Goal: Use online tool/utility: Utilize a website feature to perform a specific function

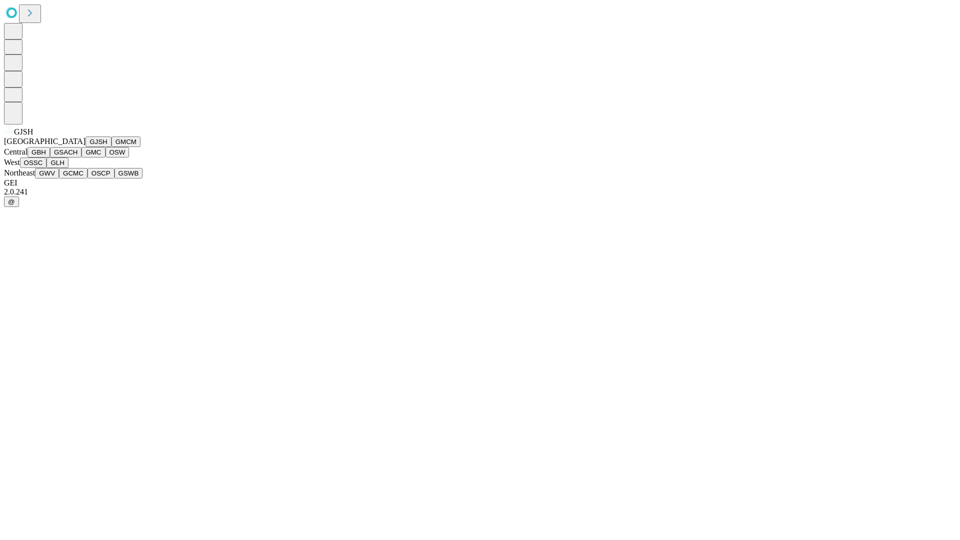
click at [85, 147] on button "GJSH" at bounding box center [98, 141] width 26 height 10
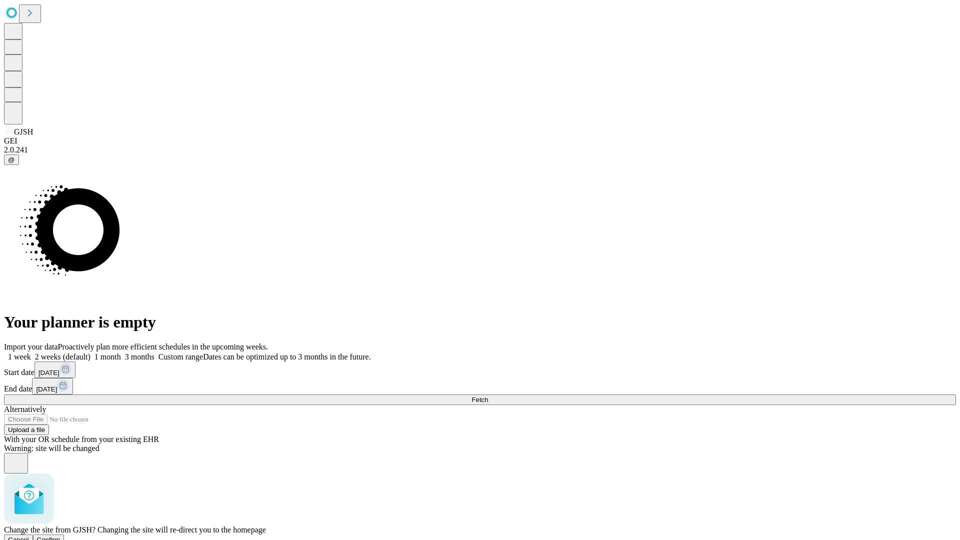
click at [60, 536] on span "Confirm" at bounding box center [48, 539] width 23 height 7
click at [121, 352] on label "1 month" at bounding box center [105, 356] width 30 height 8
click at [488, 396] on span "Fetch" at bounding box center [479, 399] width 16 height 7
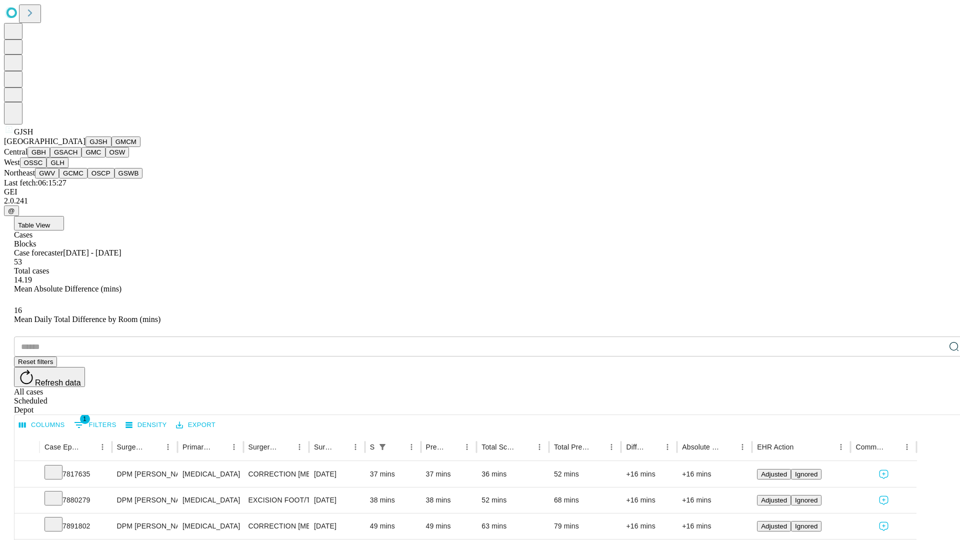
click at [111, 147] on button "GMCM" at bounding box center [125, 141] width 29 height 10
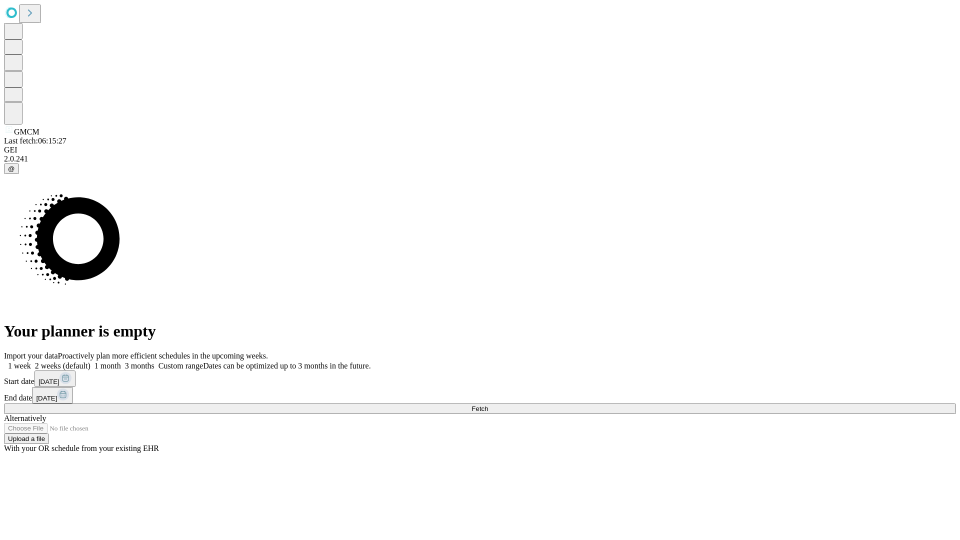
click at [121, 361] on label "1 month" at bounding box center [105, 365] width 30 height 8
click at [488, 405] on span "Fetch" at bounding box center [479, 408] width 16 height 7
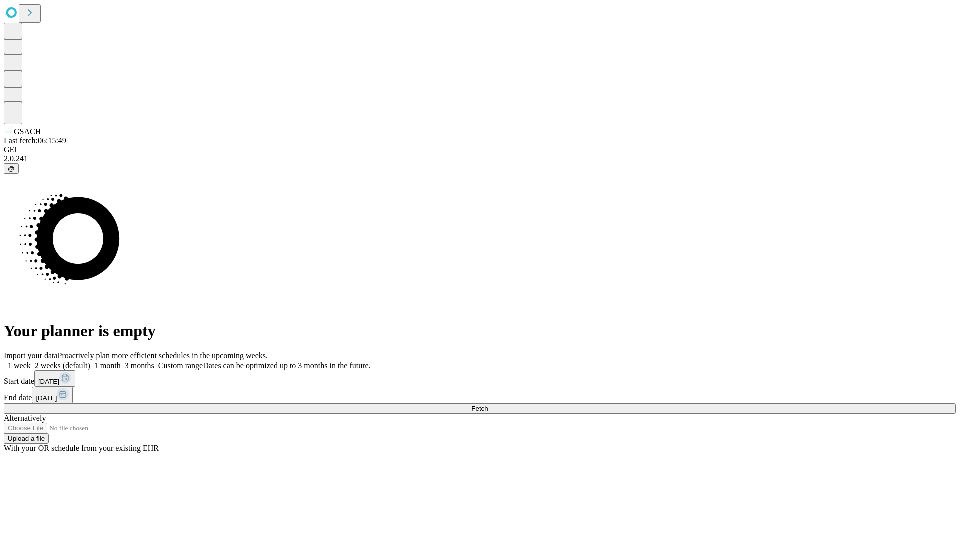
click at [488, 405] on span "Fetch" at bounding box center [479, 408] width 16 height 7
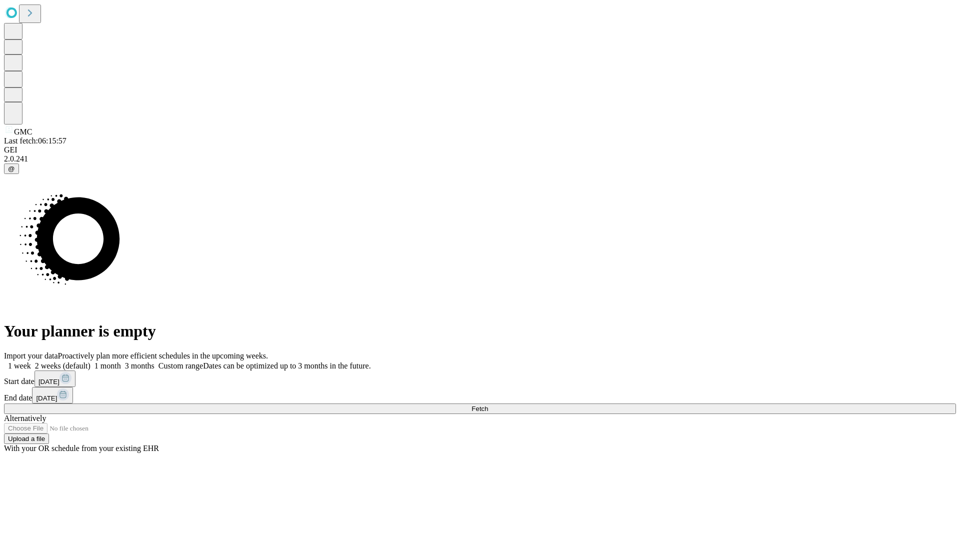
click at [121, 361] on label "1 month" at bounding box center [105, 365] width 30 height 8
click at [488, 405] on span "Fetch" at bounding box center [479, 408] width 16 height 7
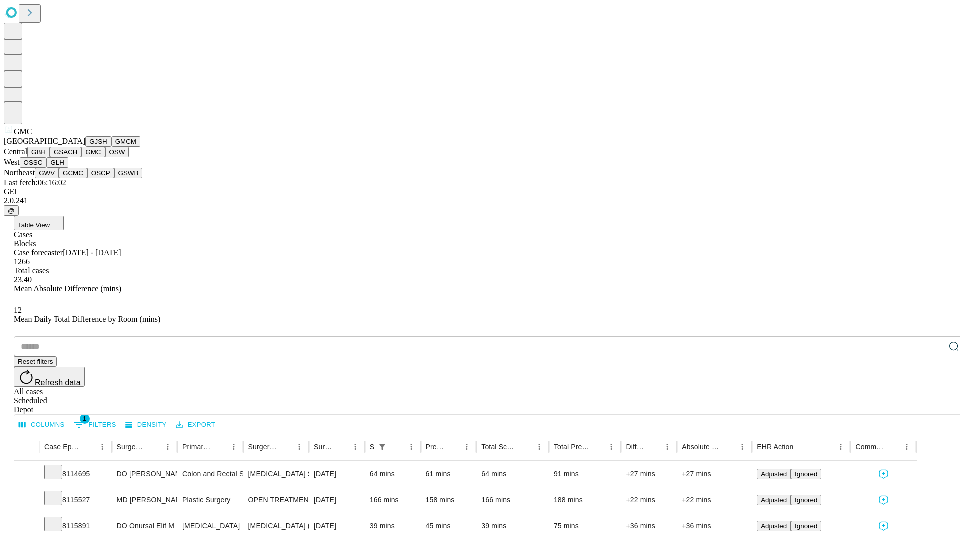
click at [105, 157] on button "OSW" at bounding box center [117, 152] width 24 height 10
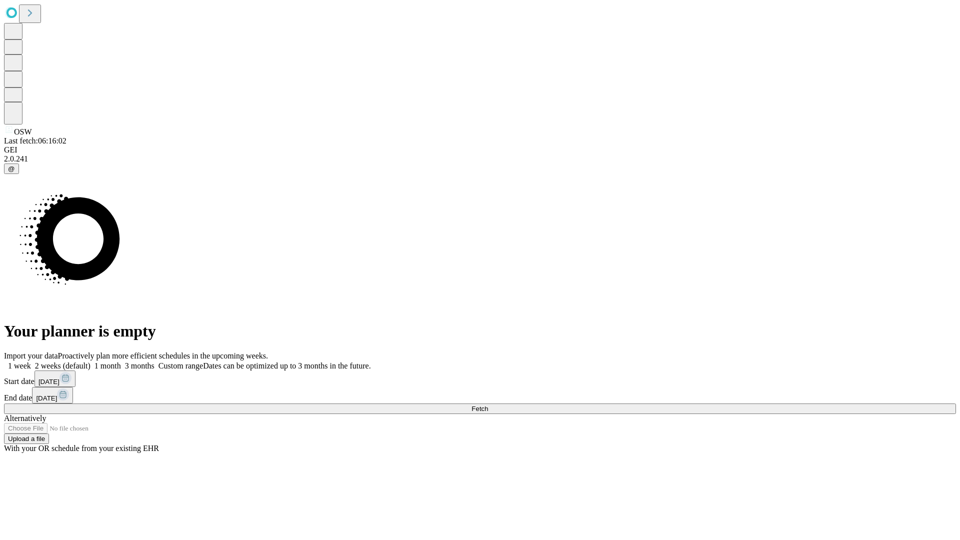
click at [121, 361] on label "1 month" at bounding box center [105, 365] width 30 height 8
click at [488, 405] on span "Fetch" at bounding box center [479, 408] width 16 height 7
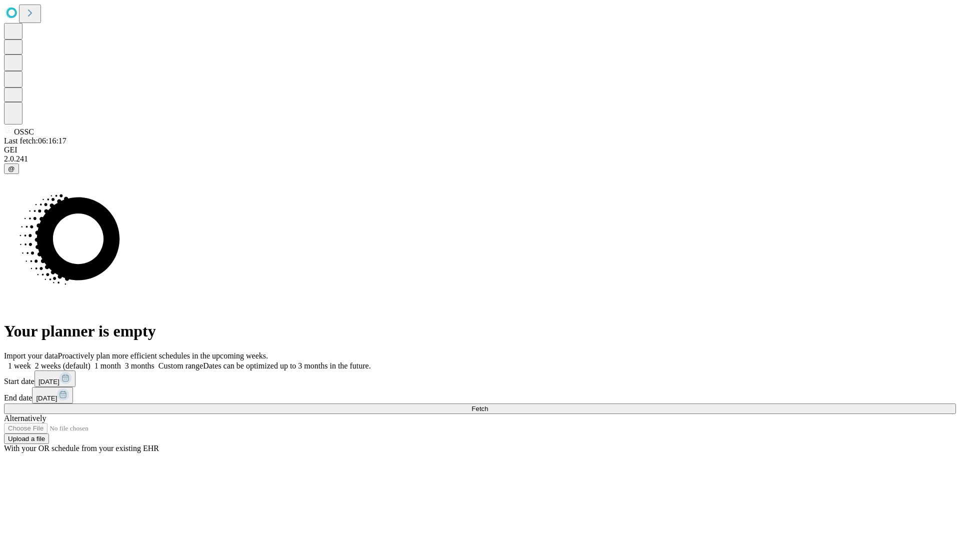
click at [121, 361] on label "1 month" at bounding box center [105, 365] width 30 height 8
click at [488, 405] on span "Fetch" at bounding box center [479, 408] width 16 height 7
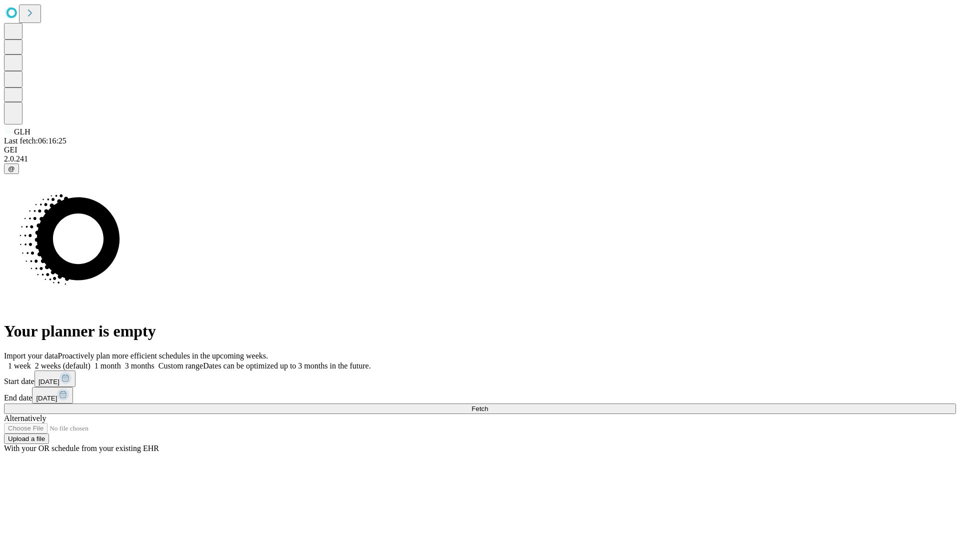
click at [121, 361] on label "1 month" at bounding box center [105, 365] width 30 height 8
click at [488, 405] on span "Fetch" at bounding box center [479, 408] width 16 height 7
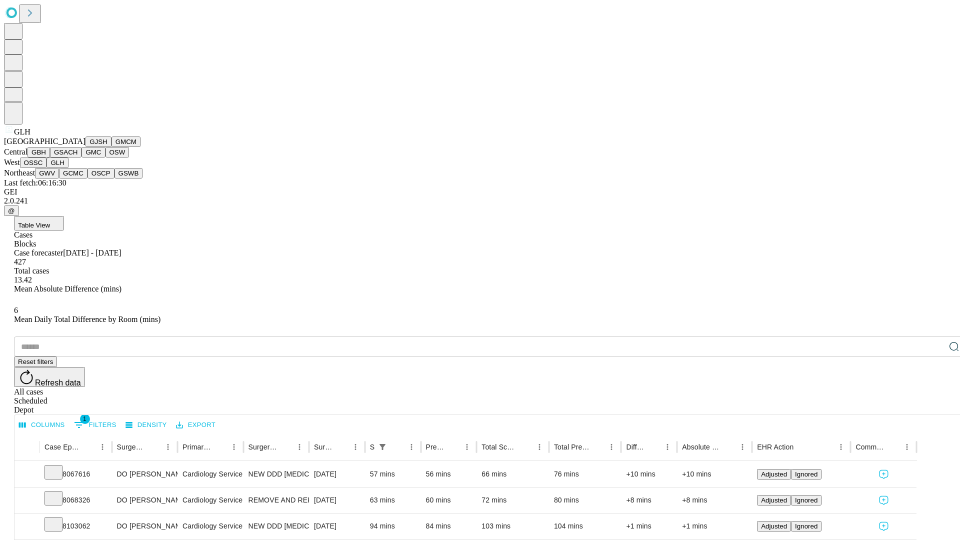
click at [59, 178] on button "GWV" at bounding box center [47, 173] width 24 height 10
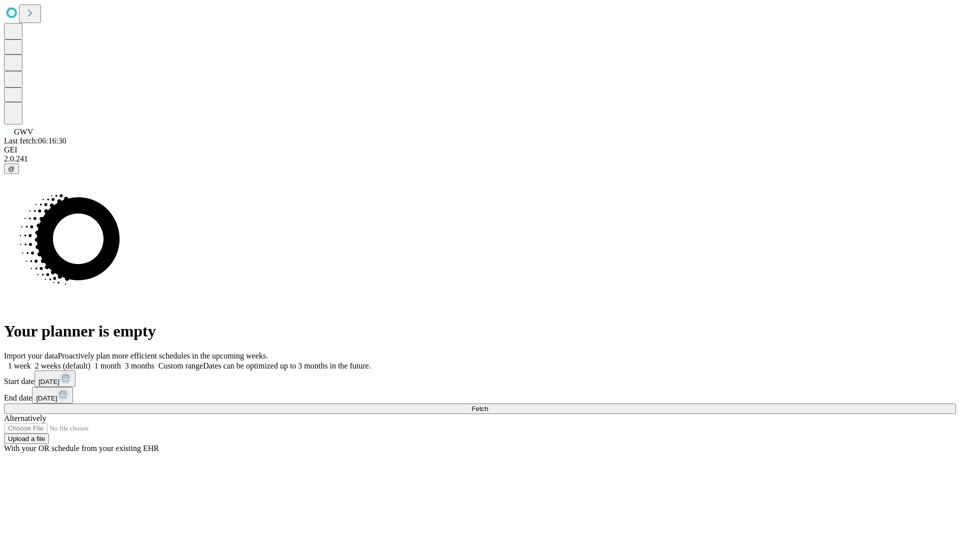
click at [121, 361] on label "1 month" at bounding box center [105, 365] width 30 height 8
click at [488, 405] on span "Fetch" at bounding box center [479, 408] width 16 height 7
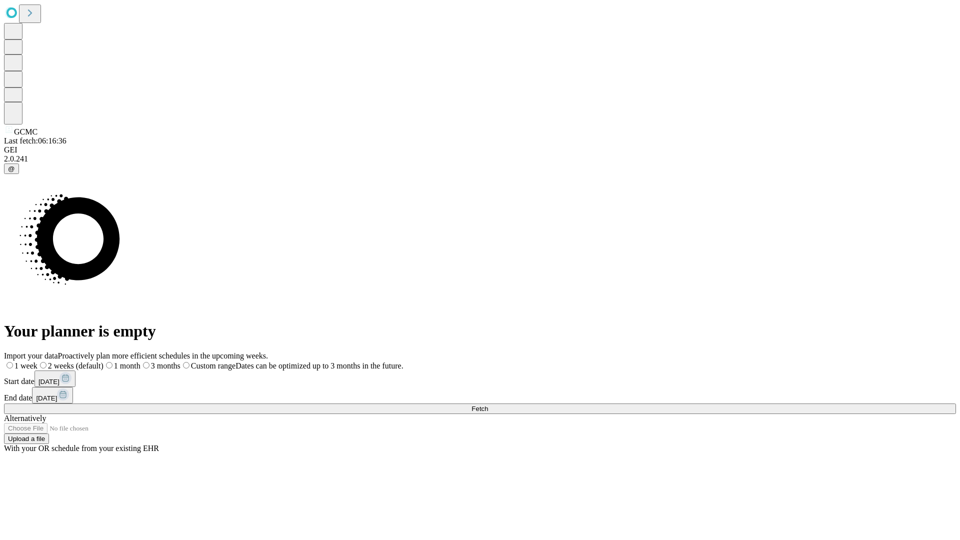
click at [488, 405] on span "Fetch" at bounding box center [479, 408] width 16 height 7
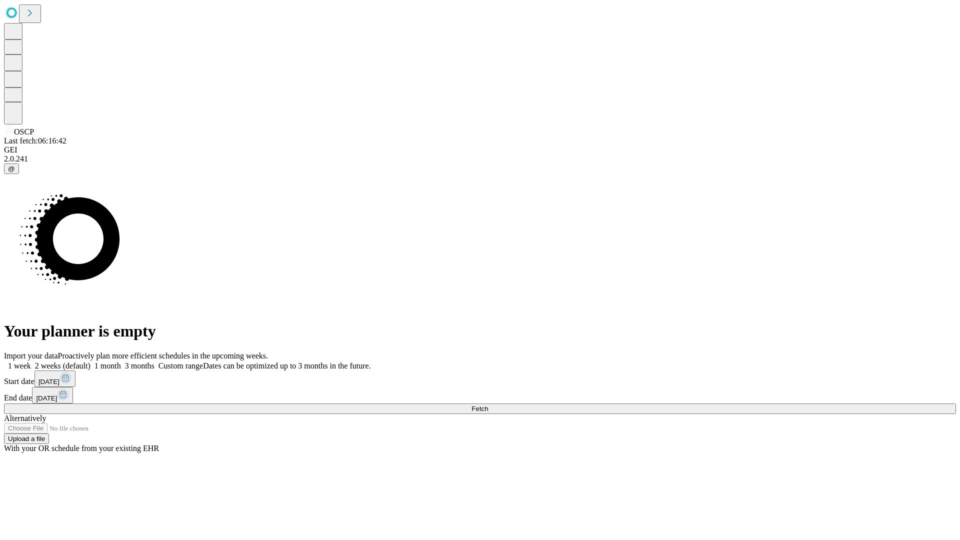
click at [121, 361] on label "1 month" at bounding box center [105, 365] width 30 height 8
click at [488, 405] on span "Fetch" at bounding box center [479, 408] width 16 height 7
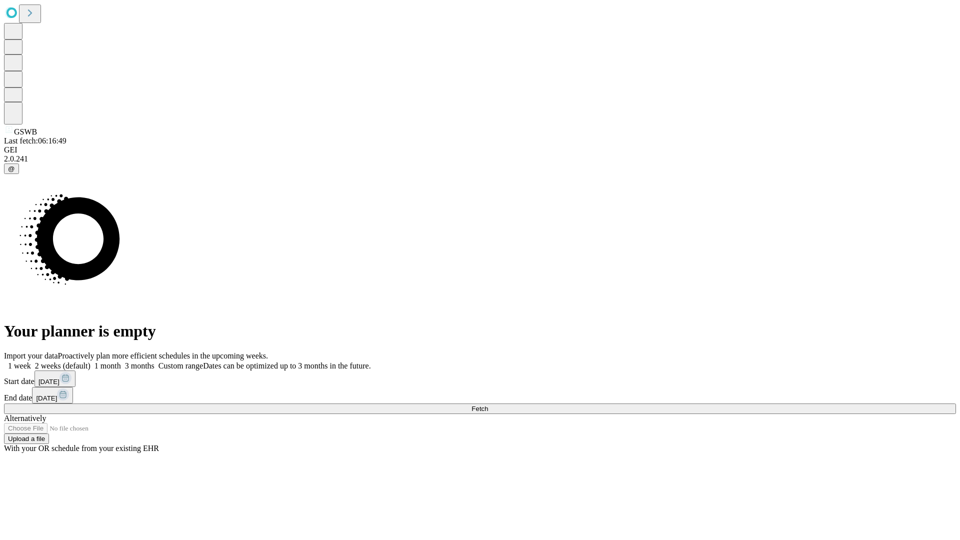
click at [488, 405] on span "Fetch" at bounding box center [479, 408] width 16 height 7
